Goal: Task Accomplishment & Management: Manage account settings

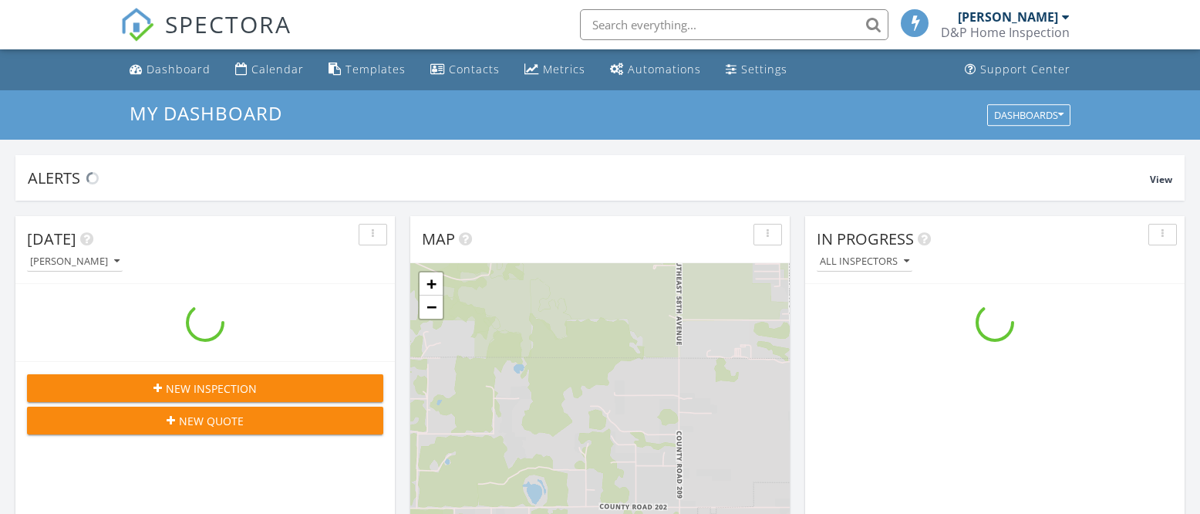
scroll to position [1404, 1201]
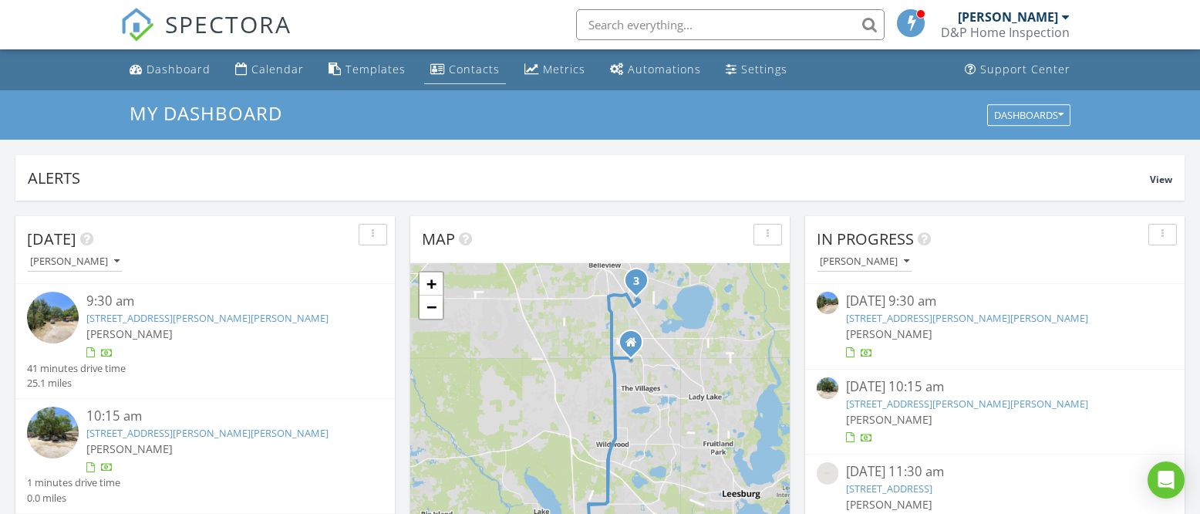
click at [438, 78] on link "Contacts" at bounding box center [465, 70] width 82 height 29
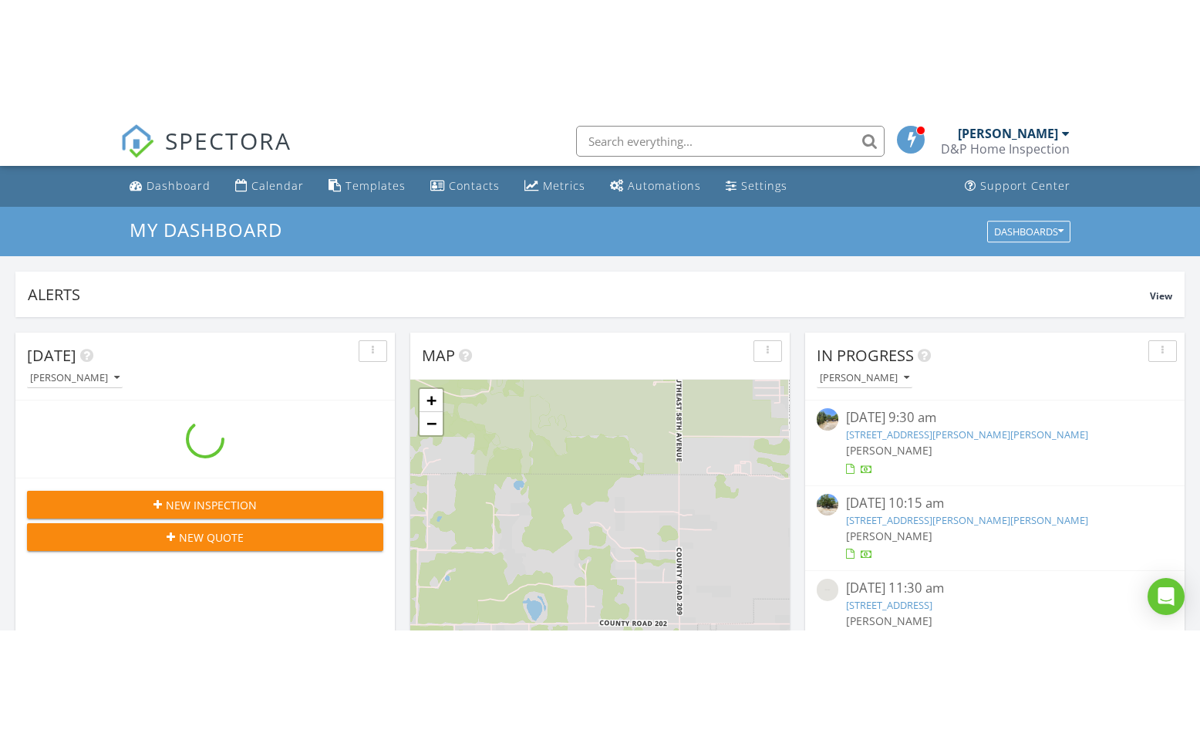
scroll to position [1404, 1201]
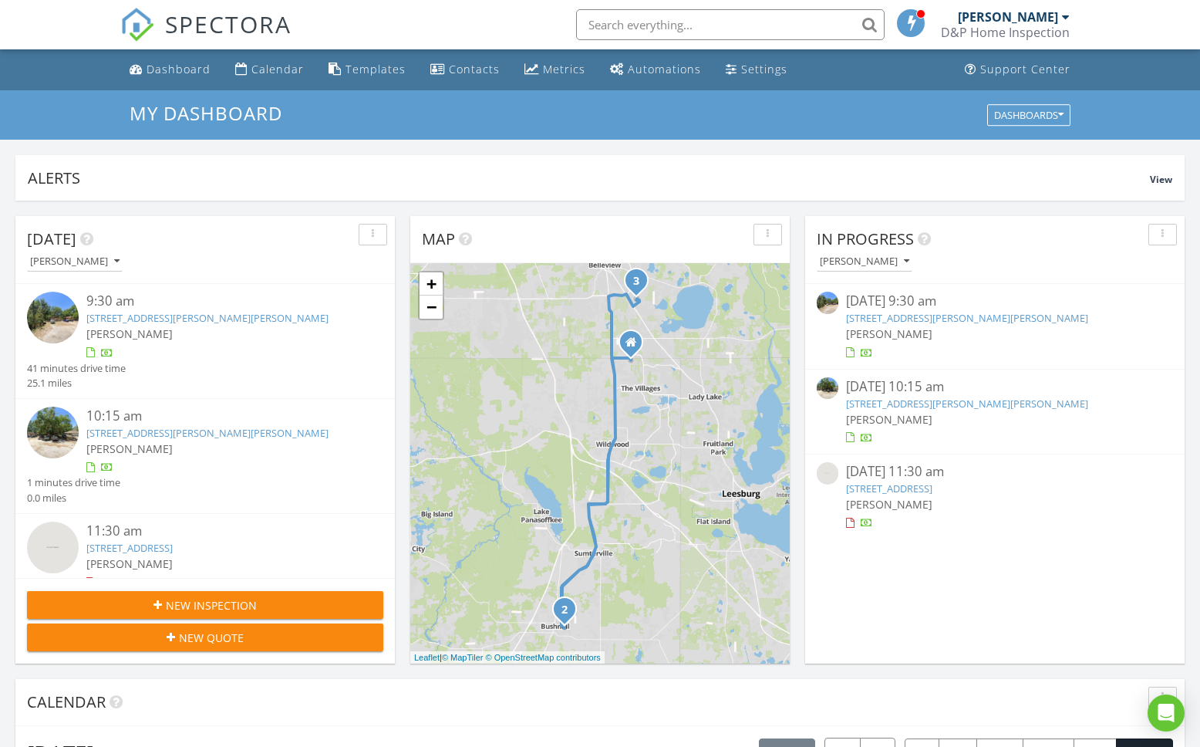
click at [162, 513] on link "[STREET_ADDRESS]" at bounding box center [129, 548] width 86 height 14
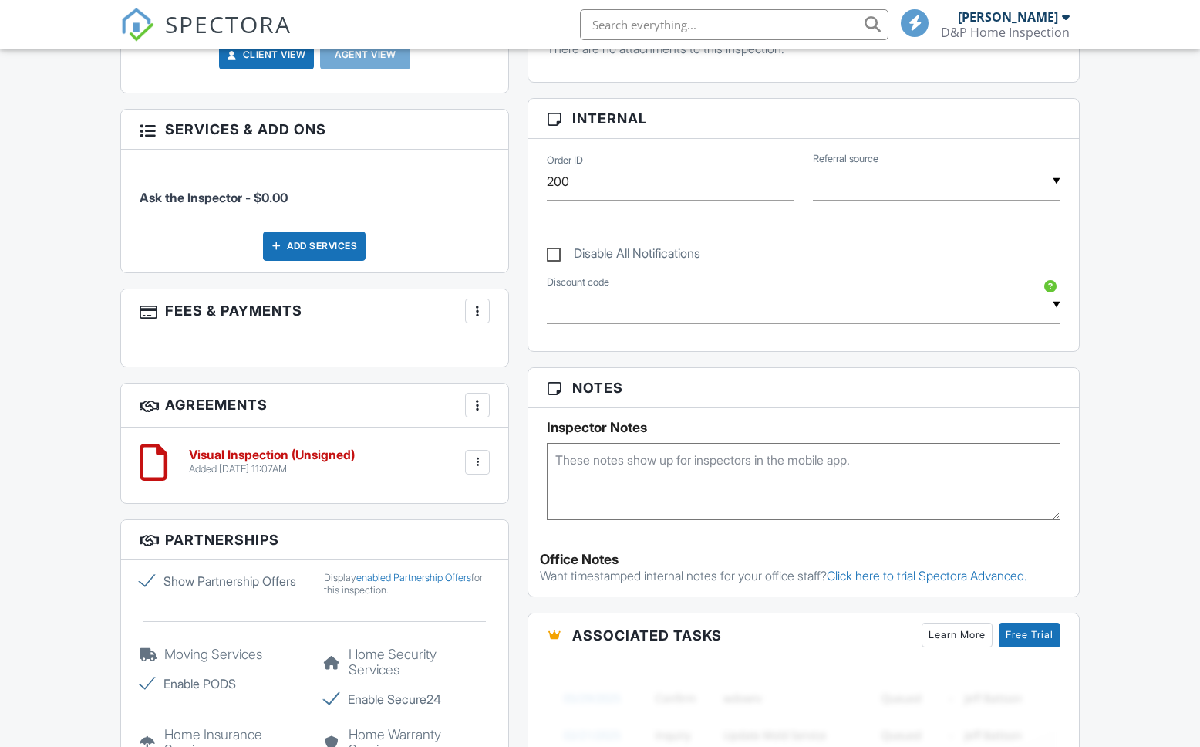
scroll to position [667, 0]
click at [481, 467] on div at bounding box center [477, 460] width 15 height 15
click at [387, 426] on h3 "Agreements More Add Agreement Edit Agreement Templates" at bounding box center [315, 405] width 388 height 44
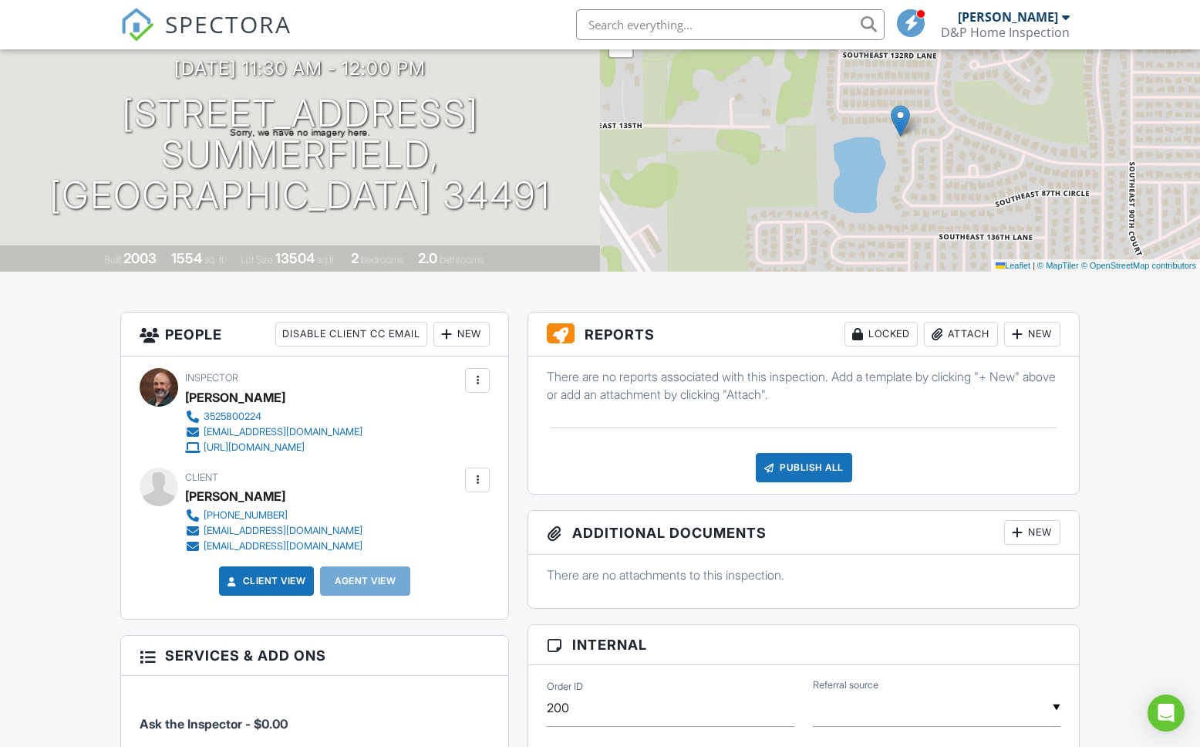
scroll to position [147, 0]
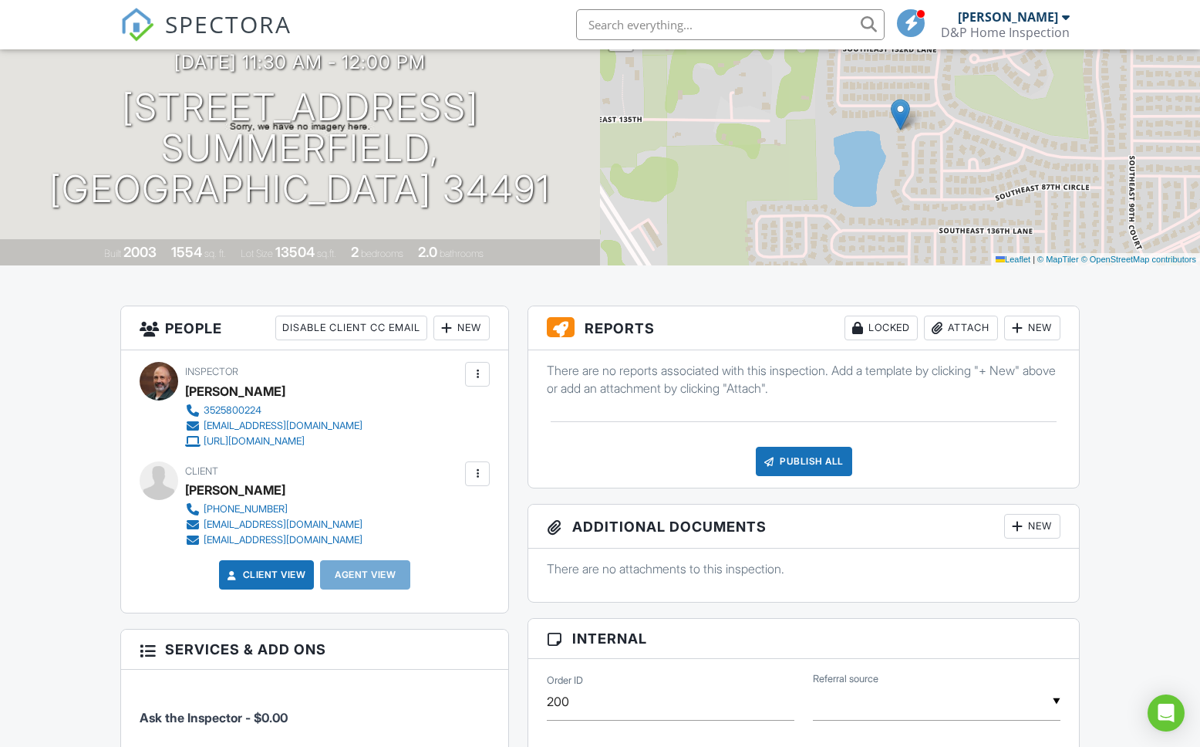
click at [471, 481] on div at bounding box center [477, 473] width 25 height 25
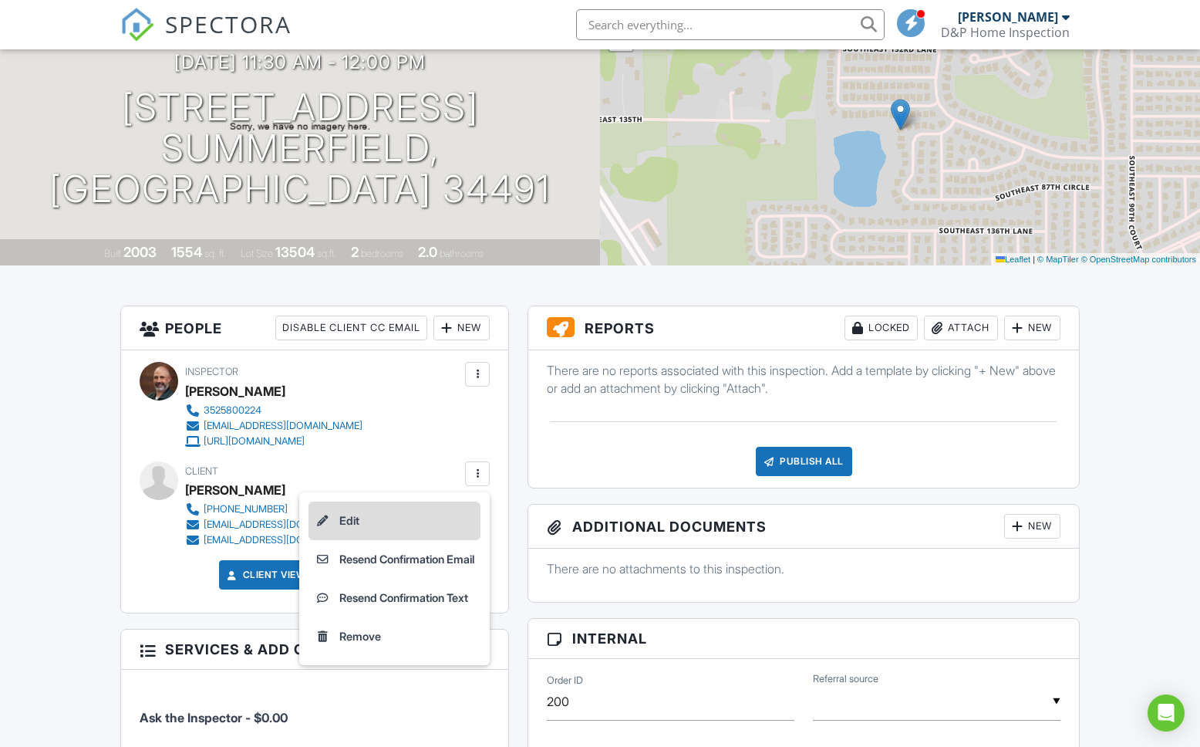
click at [328, 521] on li "Edit" at bounding box center [394, 520] width 172 height 39
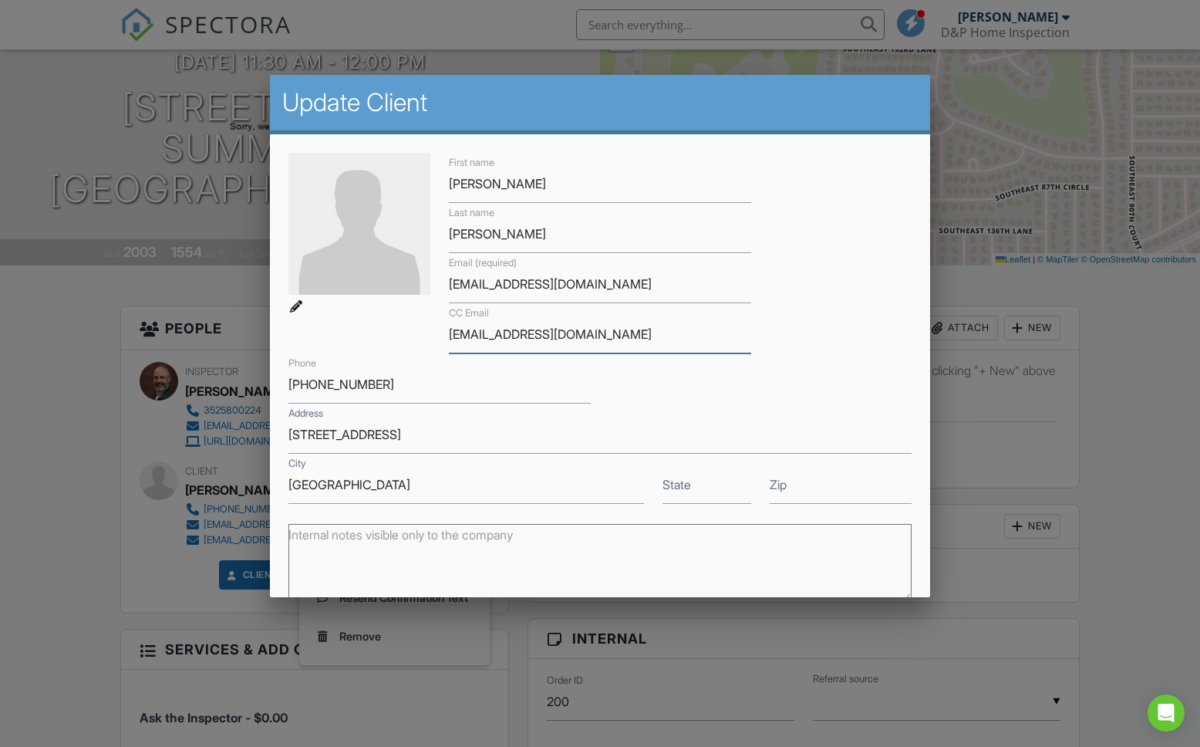
drag, startPoint x: 620, startPoint y: 336, endPoint x: 437, endPoint y: 339, distance: 182.8
click at [437, 339] on div "First name Rena Last name Macphee Email (required) dirkhouglum@gmail.com CC Ema…" at bounding box center [600, 328] width 642 height 351
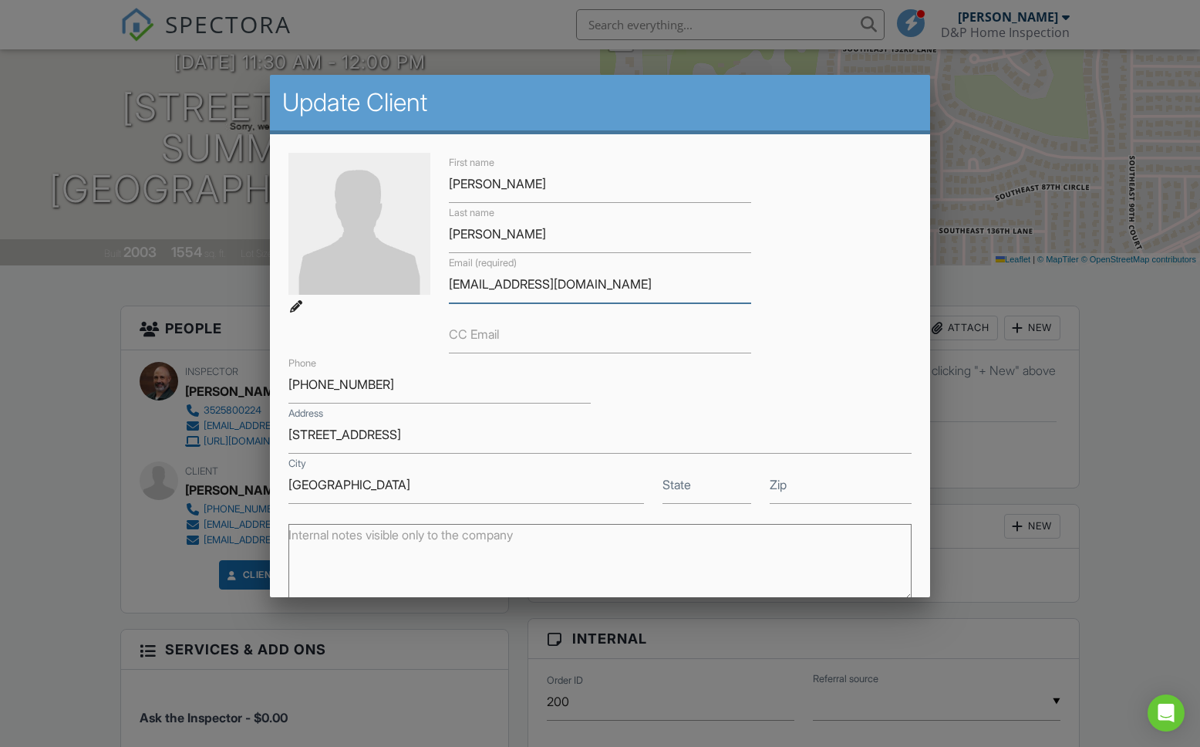
drag, startPoint x: 598, startPoint y: 281, endPoint x: 431, endPoint y: 288, distance: 166.7
click at [431, 288] on div "First name Rena Last name Macphee Email (required) dirkhouglum@gmail.com CC Ema…" at bounding box center [600, 328] width 642 height 351
paste input "rmacphee.arrowrealty@yahoo.com"
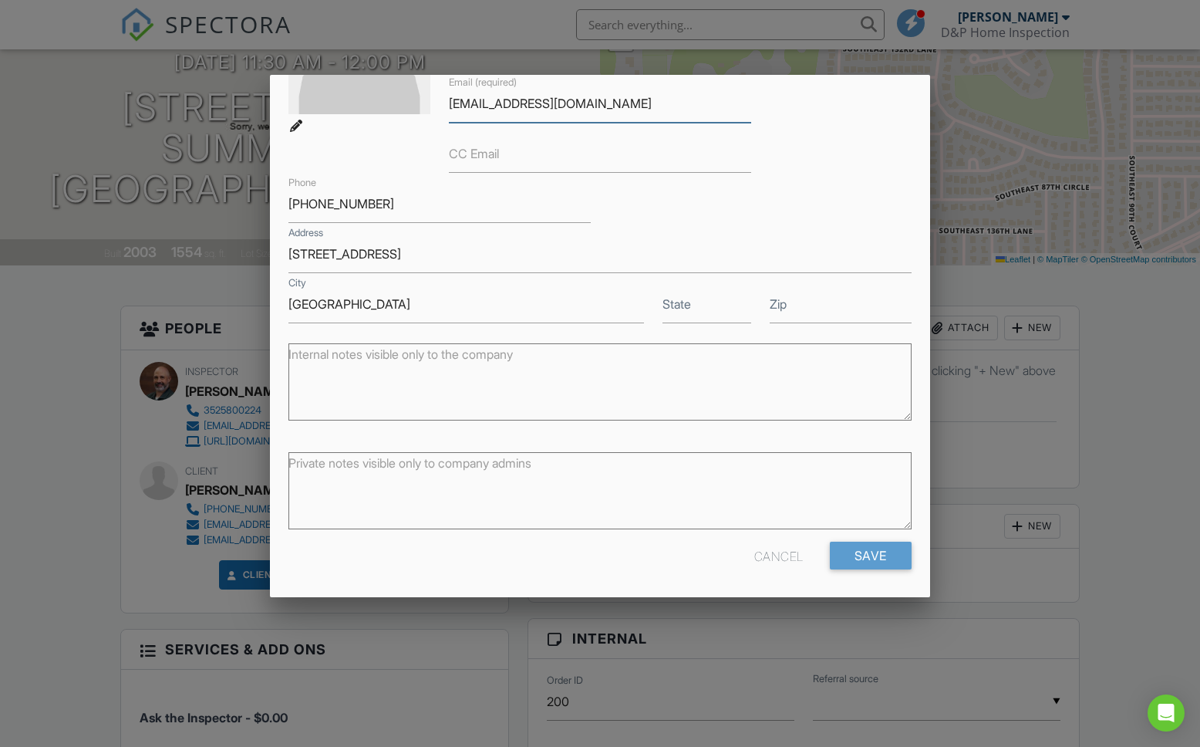
scroll to position [184, 0]
type input "rmacphee.arrowrealty@yahoo.com"
click at [888, 557] on input "Save" at bounding box center [871, 554] width 82 height 28
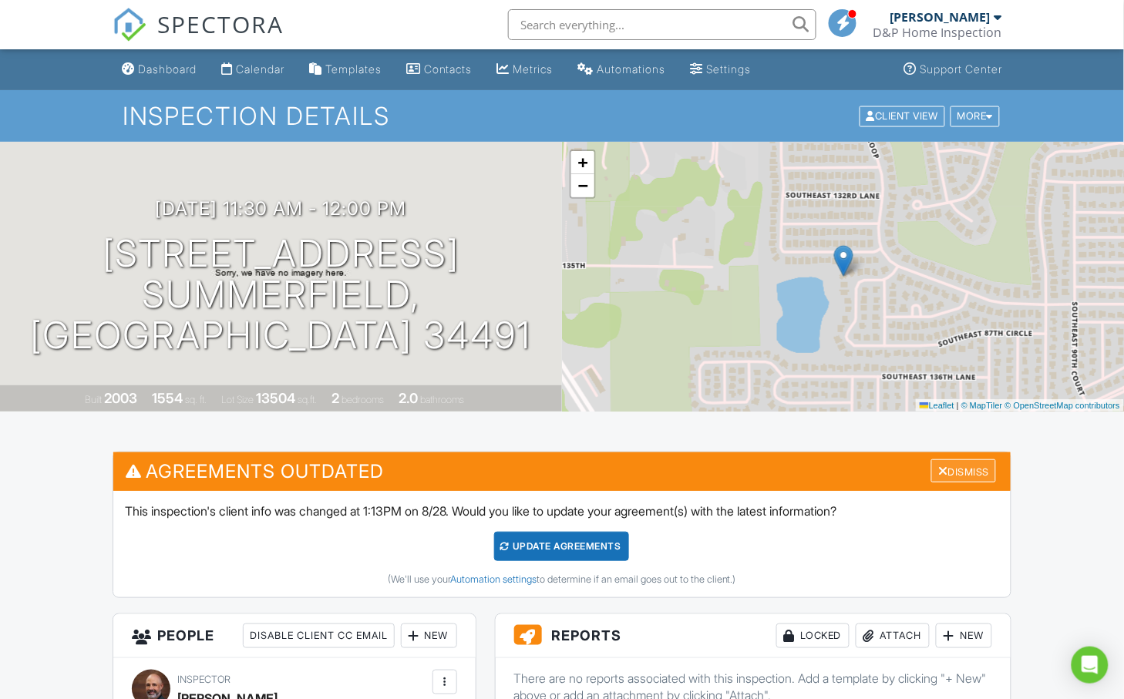
click at [939, 470] on div at bounding box center [944, 471] width 10 height 12
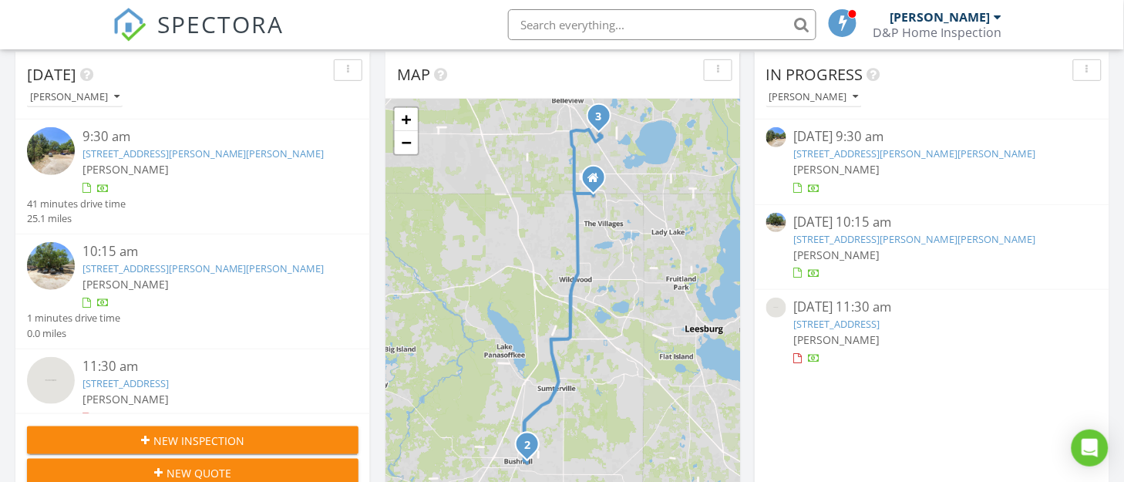
click at [851, 152] on link "202 Jasper St, Bushnell, FL 33513" at bounding box center [915, 154] width 242 height 14
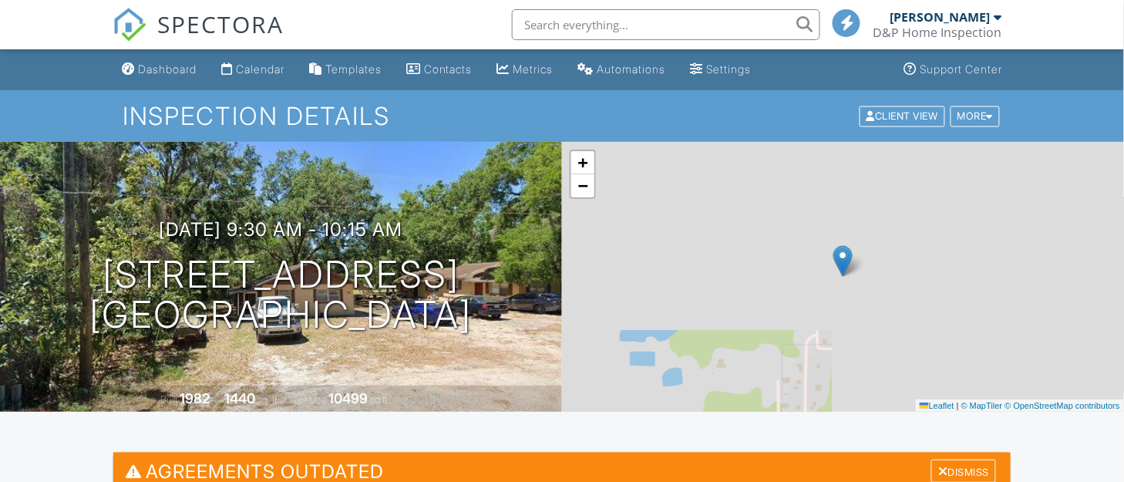
scroll to position [487, 0]
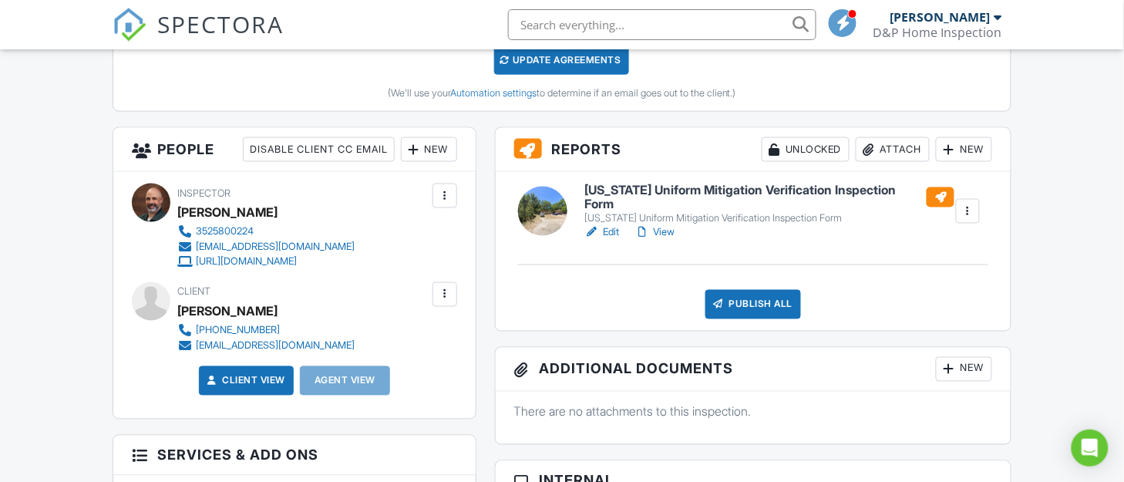
click at [680, 199] on h6 "[US_STATE] Uniform Mitigation Verification Inspection Form" at bounding box center [770, 197] width 370 height 27
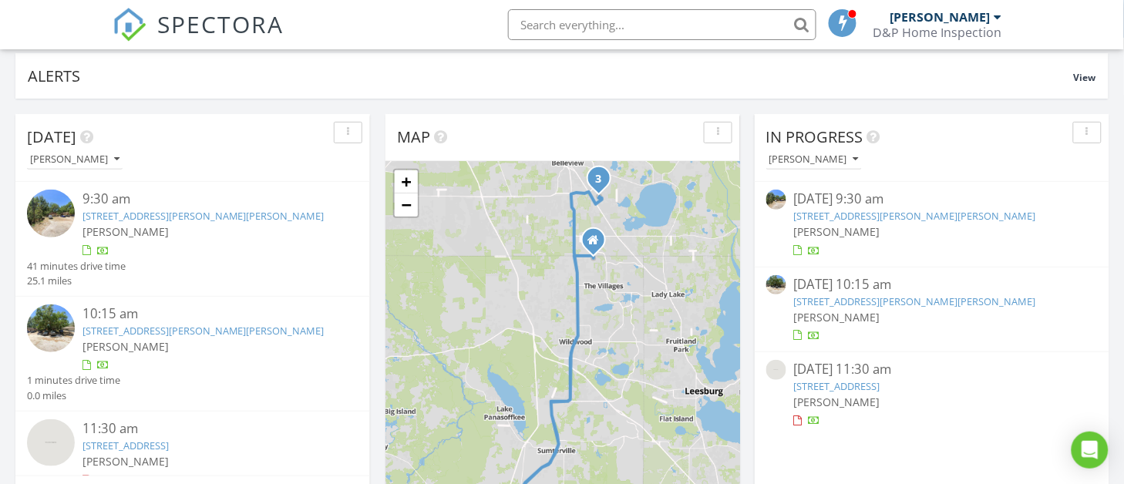
scroll to position [105, 0]
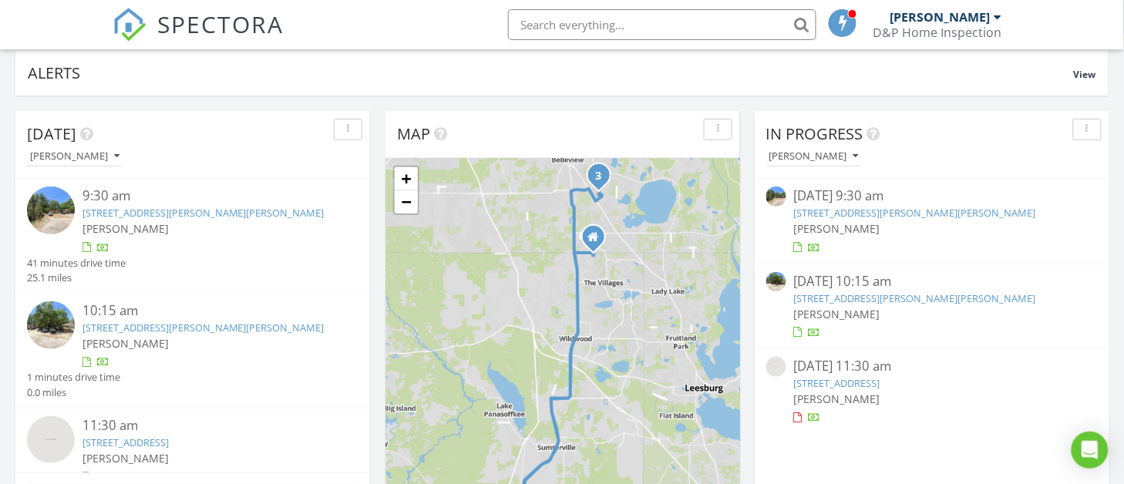
click at [854, 214] on link "202 Jasper St, Bushnell, FL 33513" at bounding box center [915, 213] width 242 height 14
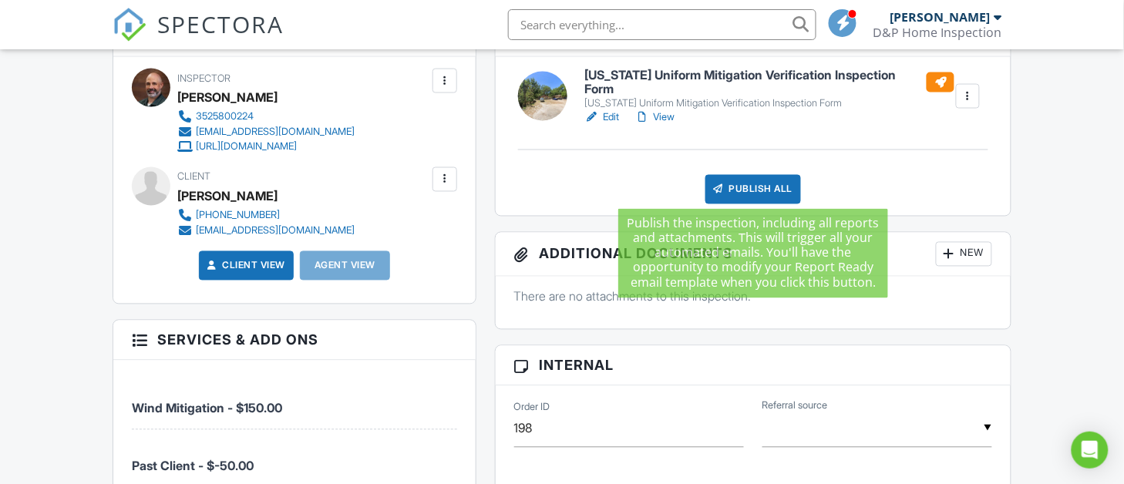
scroll to position [526, 0]
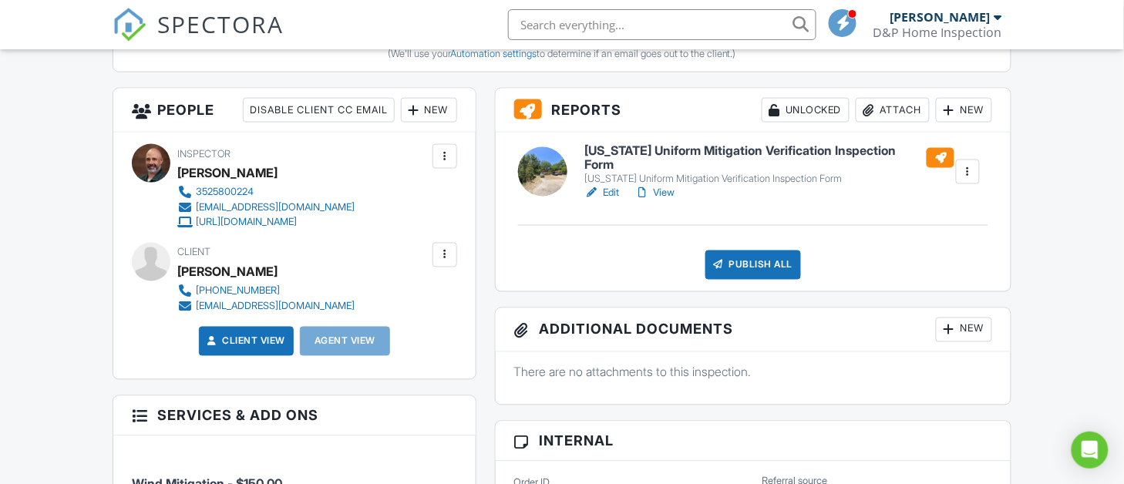
click at [614, 185] on link "Edit" at bounding box center [602, 192] width 35 height 15
